Goal: Information Seeking & Learning: Learn about a topic

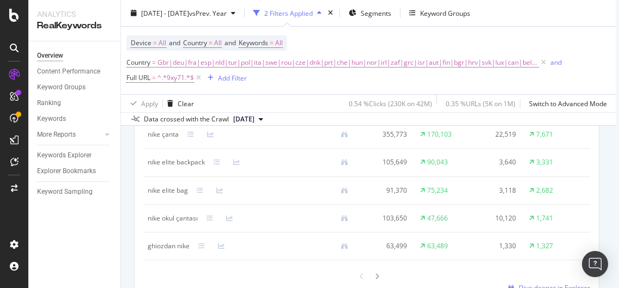
scroll to position [1081, 3]
click at [230, 82] on div "Add Filter" at bounding box center [232, 77] width 29 height 9
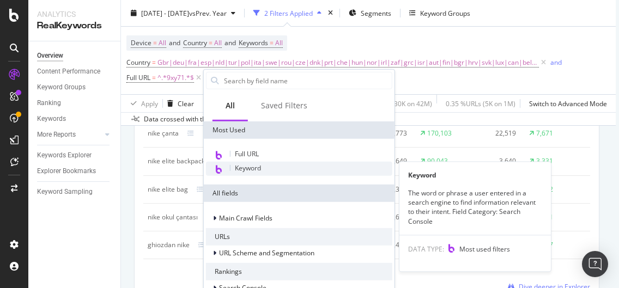
click at [271, 166] on div "Keyword" at bounding box center [299, 169] width 186 height 14
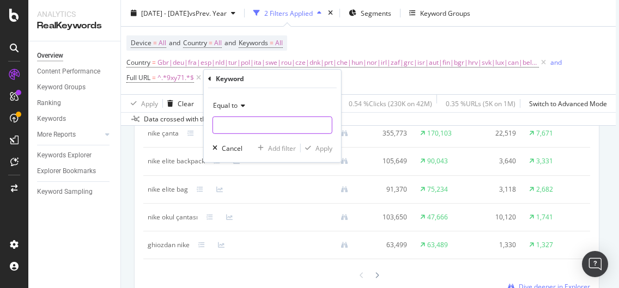
click at [258, 128] on input "text" at bounding box center [272, 125] width 119 height 17
type input "elite"
click at [233, 109] on span "Equal to" at bounding box center [225, 105] width 25 height 9
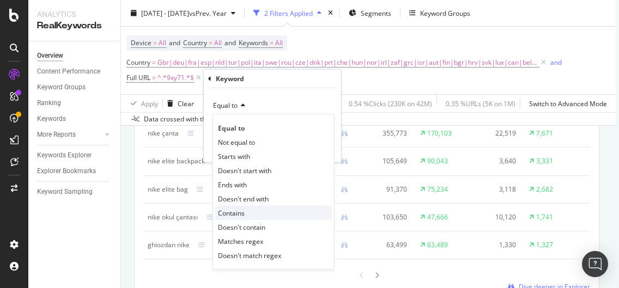
click at [245, 215] on div "Contains" at bounding box center [273, 213] width 117 height 14
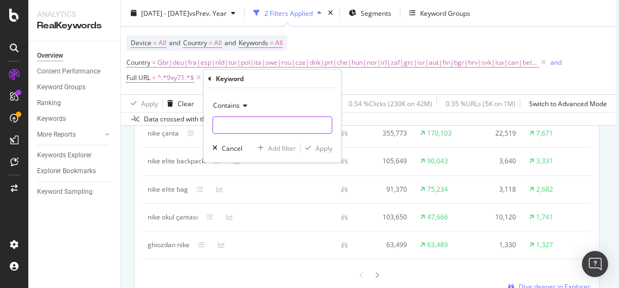
click at [264, 118] on input "text" at bounding box center [272, 125] width 119 height 17
type input "elite"
click at [326, 148] on div "Apply" at bounding box center [324, 147] width 17 height 9
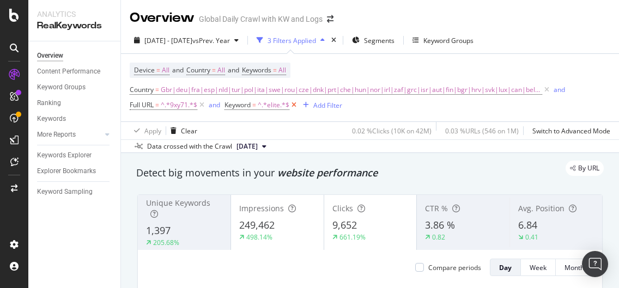
click at [296, 109] on icon at bounding box center [294, 105] width 9 height 11
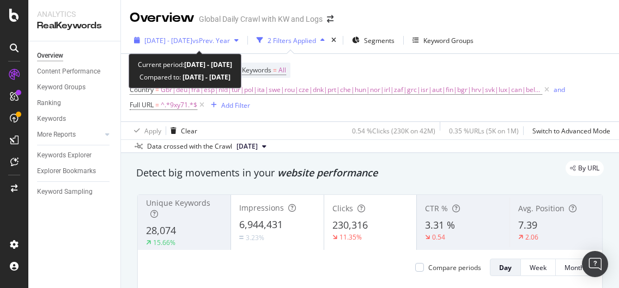
click at [223, 40] on span "vs Prev. Year" at bounding box center [211, 40] width 38 height 9
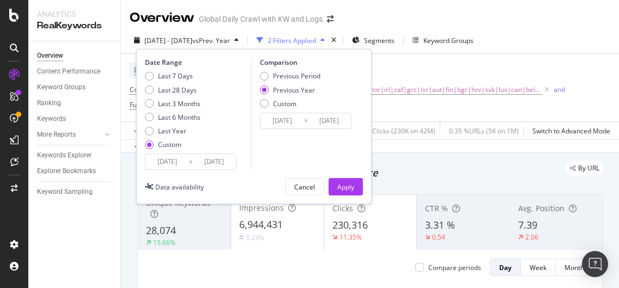
click at [178, 156] on input "2025/08/01" at bounding box center [168, 161] width 44 height 15
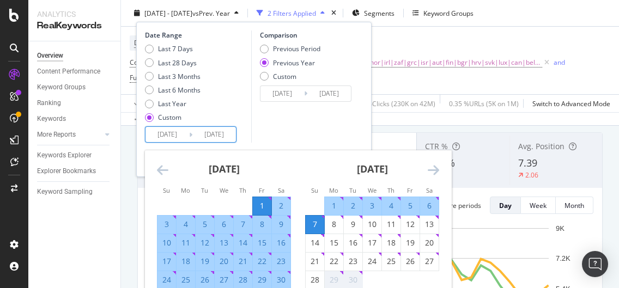
scroll to position [65, 0]
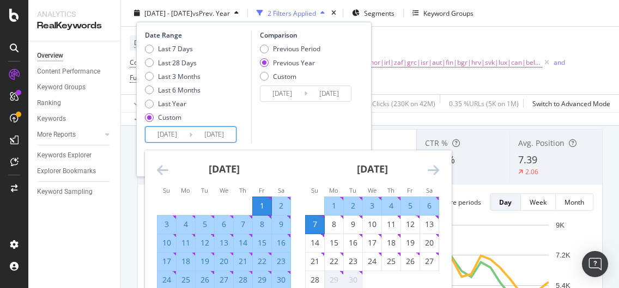
click at [249, 257] on div "21" at bounding box center [243, 261] width 19 height 11
type input "2025/08/21"
type input "2024/08/22"
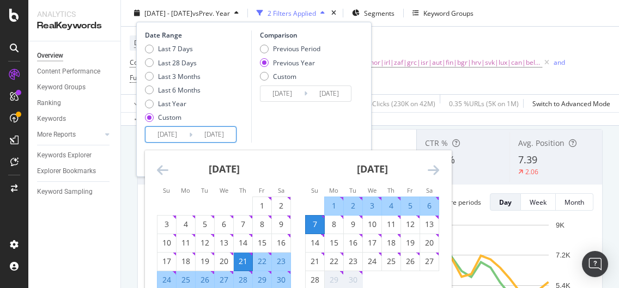
click at [245, 278] on div "28" at bounding box center [243, 280] width 19 height 11
type input "2025/08/28"
type input "2024/08/29"
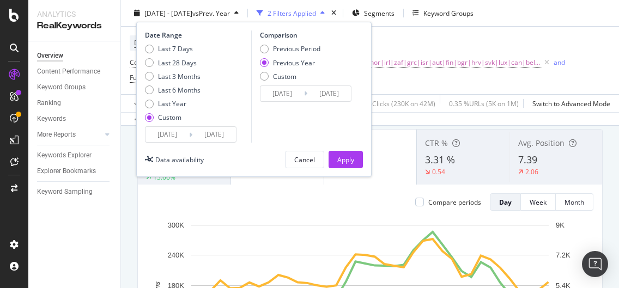
click at [285, 91] on input "2024/08/22" at bounding box center [283, 93] width 44 height 15
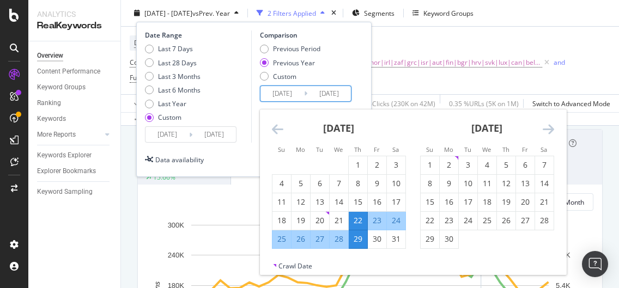
click at [361, 235] on div "29" at bounding box center [358, 239] width 19 height 11
type input "2024/08/29"
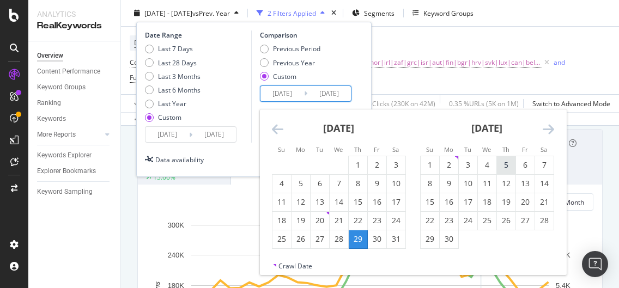
click at [505, 167] on div "5" at bounding box center [506, 165] width 19 height 11
type input "2024/09/05"
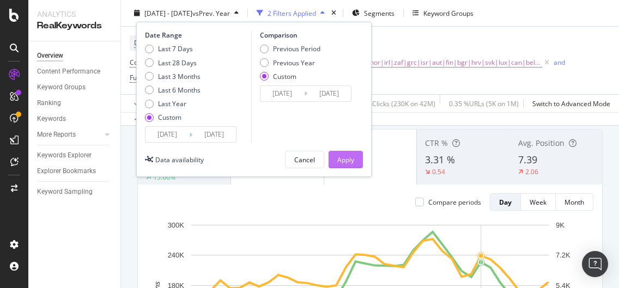
click at [349, 162] on div "Apply" at bounding box center [346, 159] width 17 height 9
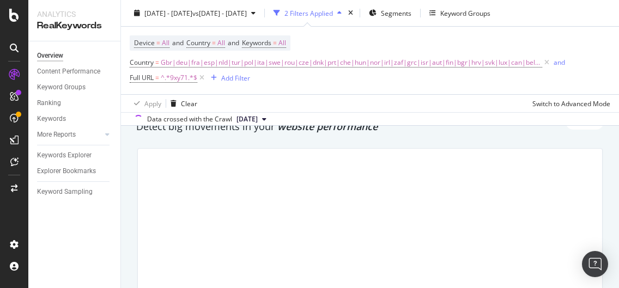
scroll to position [51, 0]
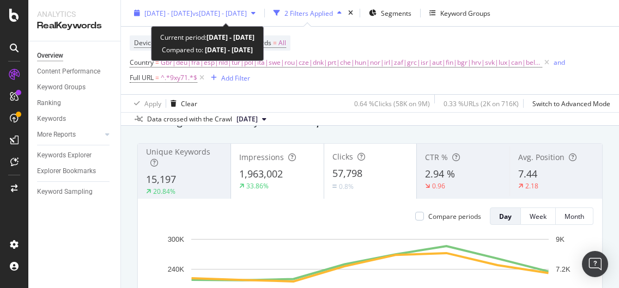
click at [232, 16] on span "vs 2024 Aug. 29th - Sep. 5th" at bounding box center [219, 12] width 55 height 9
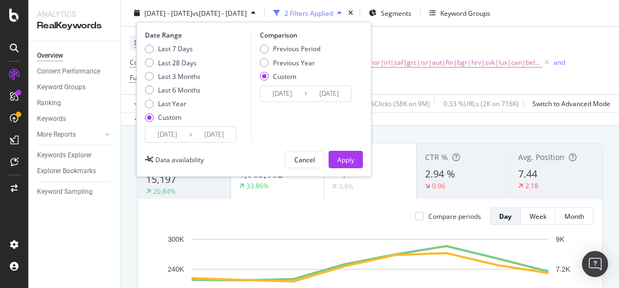
click at [213, 137] on input "2025/08/28" at bounding box center [214, 134] width 44 height 15
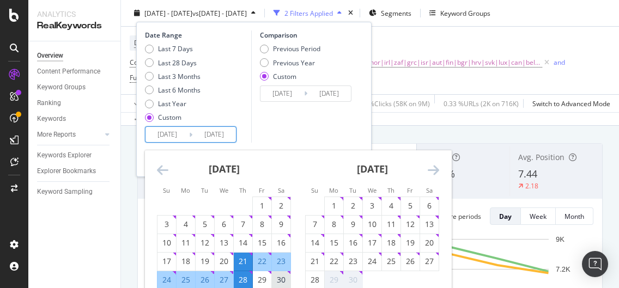
click at [287, 279] on div "30" at bounding box center [281, 280] width 19 height 11
type input "2025/08/30"
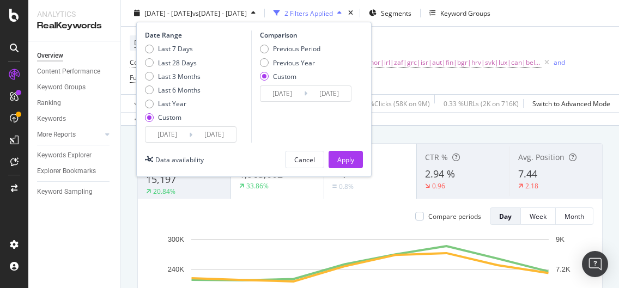
click at [301, 91] on input "2024/08/29" at bounding box center [283, 93] width 44 height 15
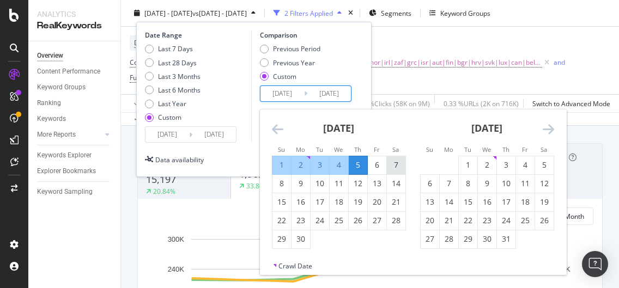
click at [404, 166] on div "7" at bounding box center [396, 165] width 19 height 11
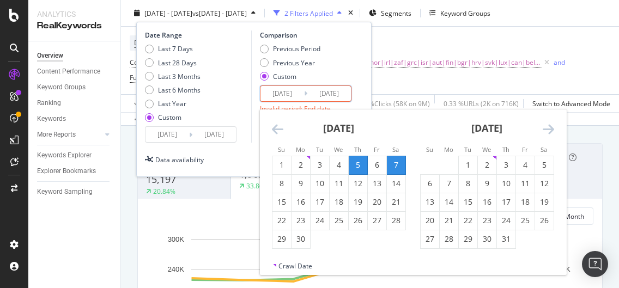
click at [283, 134] on div "September 2024" at bounding box center [339, 133] width 134 height 46
click at [286, 99] on input "2024/09/07" at bounding box center [283, 93] width 44 height 15
click at [281, 130] on icon "Move backward to switch to the previous month." at bounding box center [277, 129] width 11 height 13
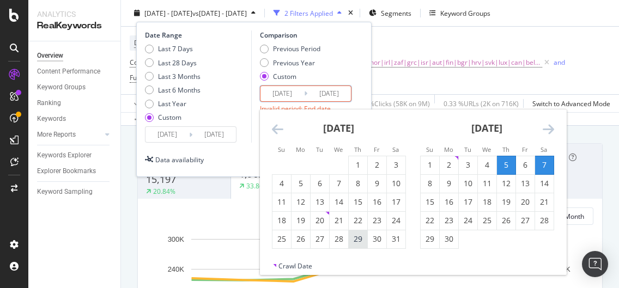
click at [357, 239] on div "29" at bounding box center [358, 239] width 19 height 11
type input "2024/08/29"
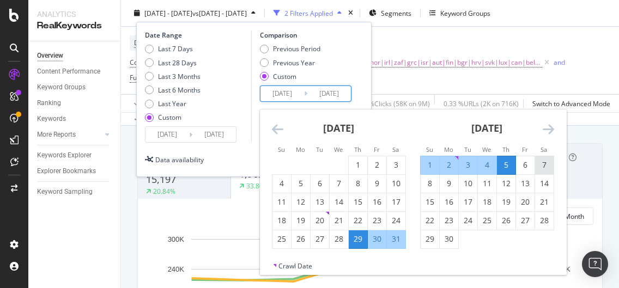
click at [549, 168] on div "7" at bounding box center [544, 165] width 19 height 11
type input "2024/09/07"
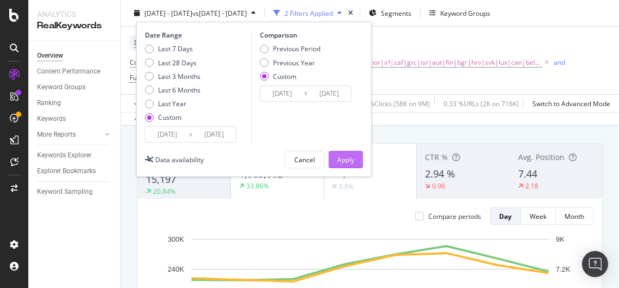
click at [346, 162] on div "Apply" at bounding box center [346, 159] width 17 height 9
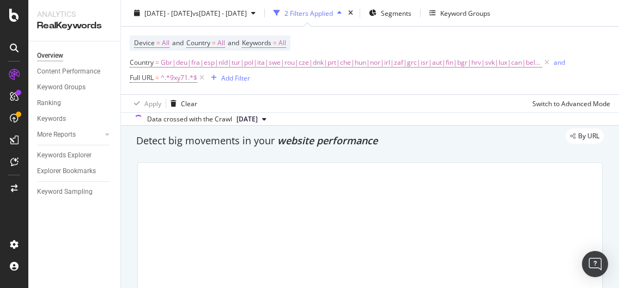
scroll to position [41, 0]
